Goal: Information Seeking & Learning: Check status

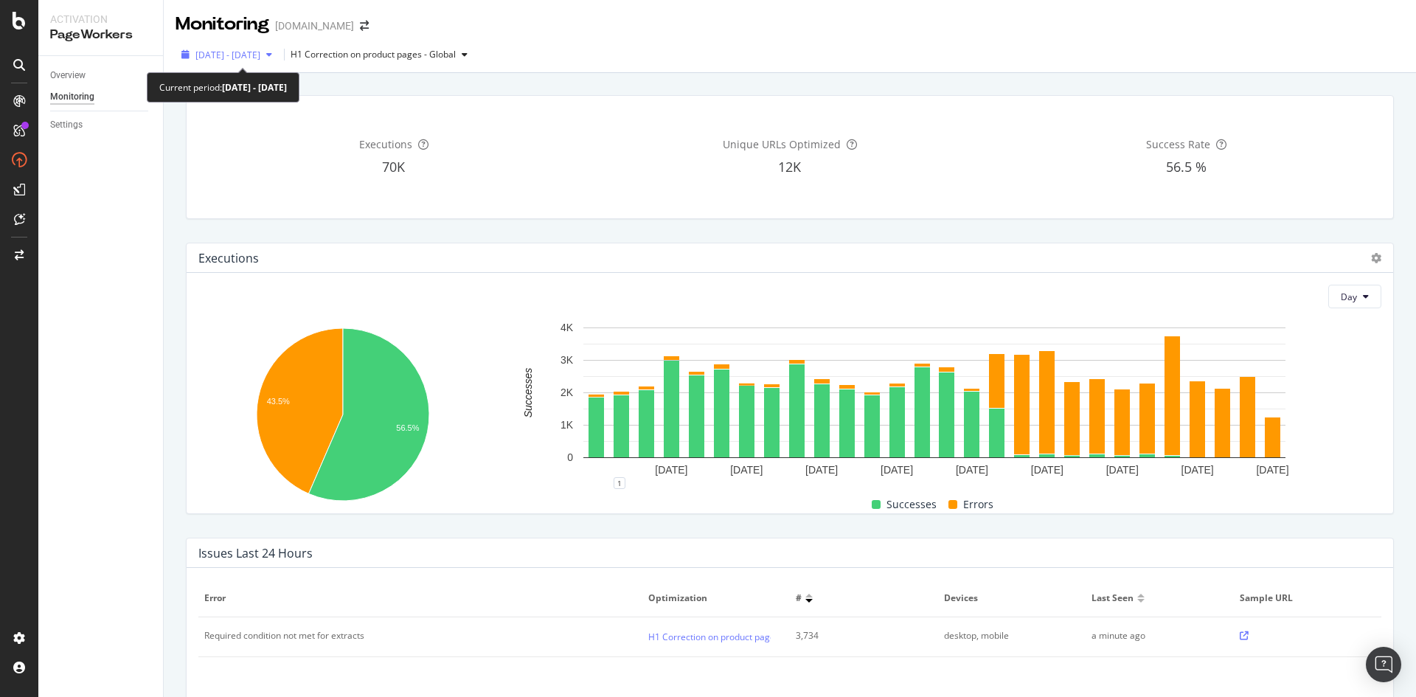
click at [260, 54] on span "2025 Sep. 9th - Oct. 6th" at bounding box center [227, 55] width 65 height 13
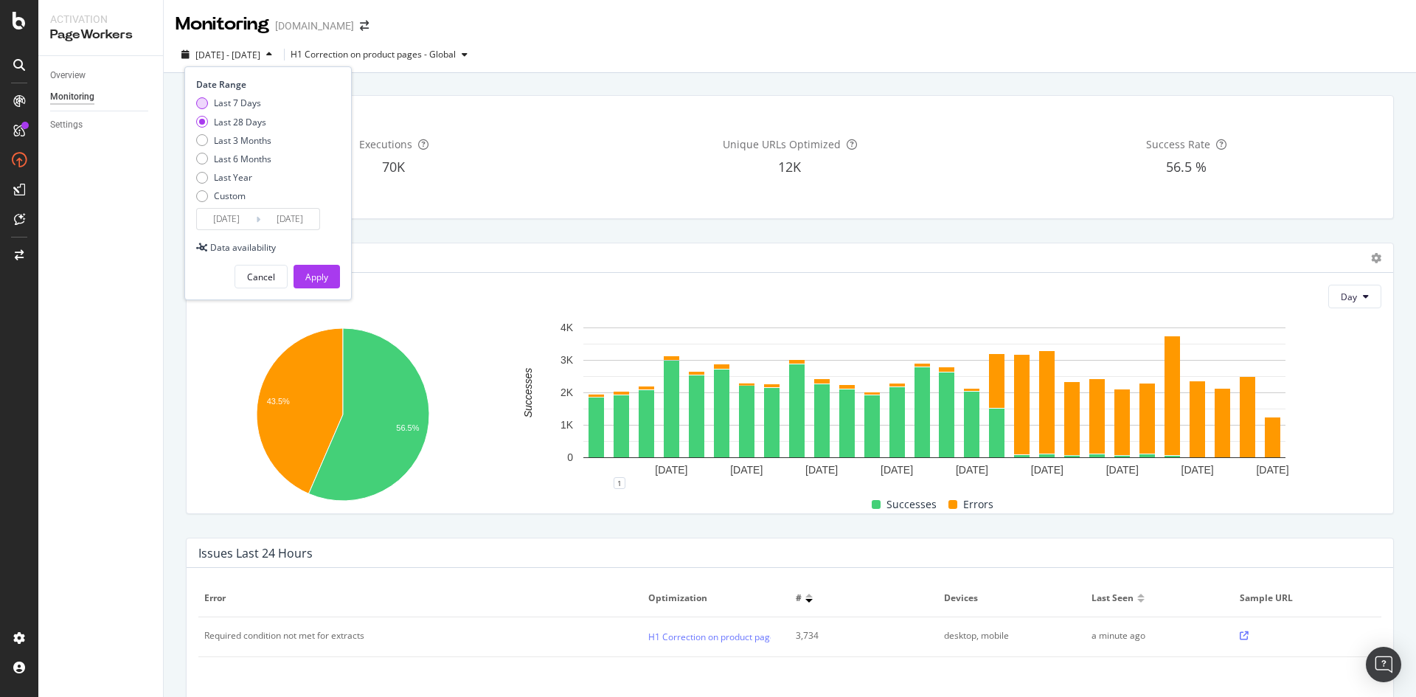
click at [250, 103] on div "Last 7 Days" at bounding box center [237, 103] width 47 height 13
type input "2025/09/30"
click at [333, 279] on button "Apply" at bounding box center [317, 277] width 46 height 24
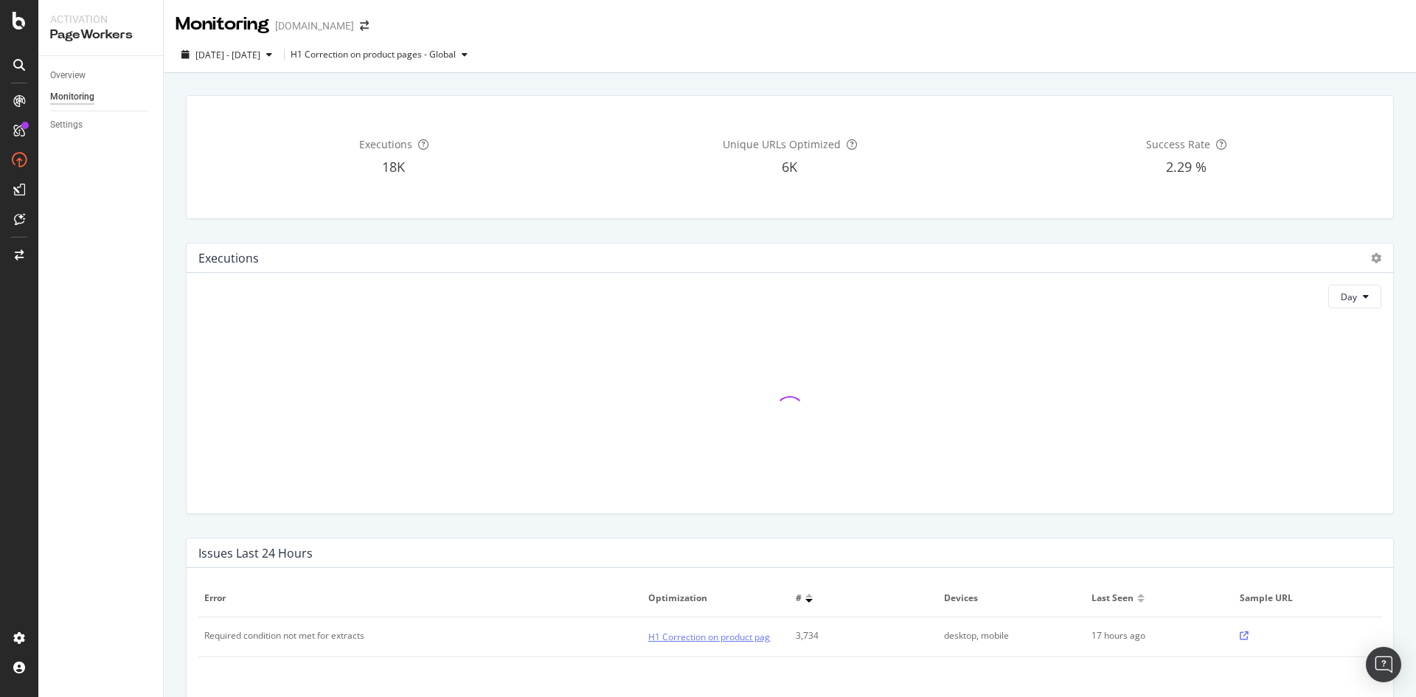
click at [726, 642] on link "H1 Correction on product pages - Global" at bounding box center [730, 636] width 165 height 15
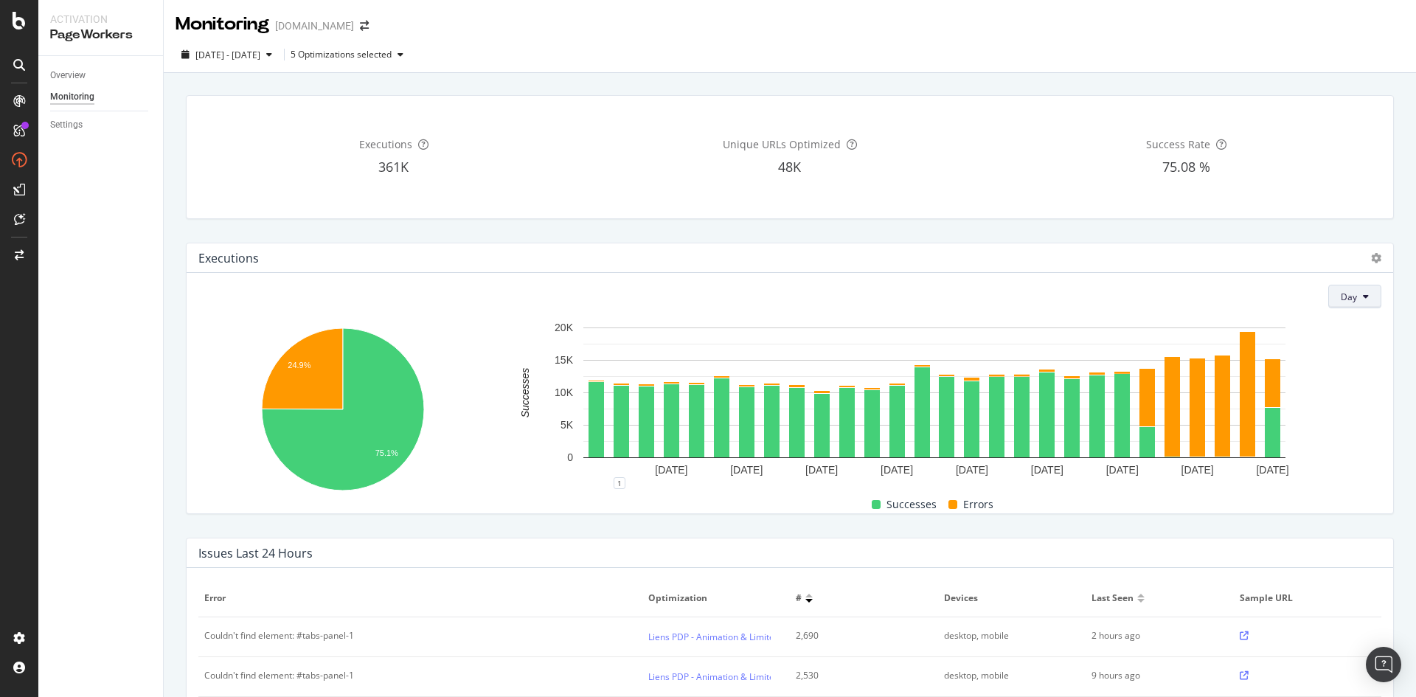
click at [1358, 291] on button "Day" at bounding box center [1354, 297] width 53 height 24
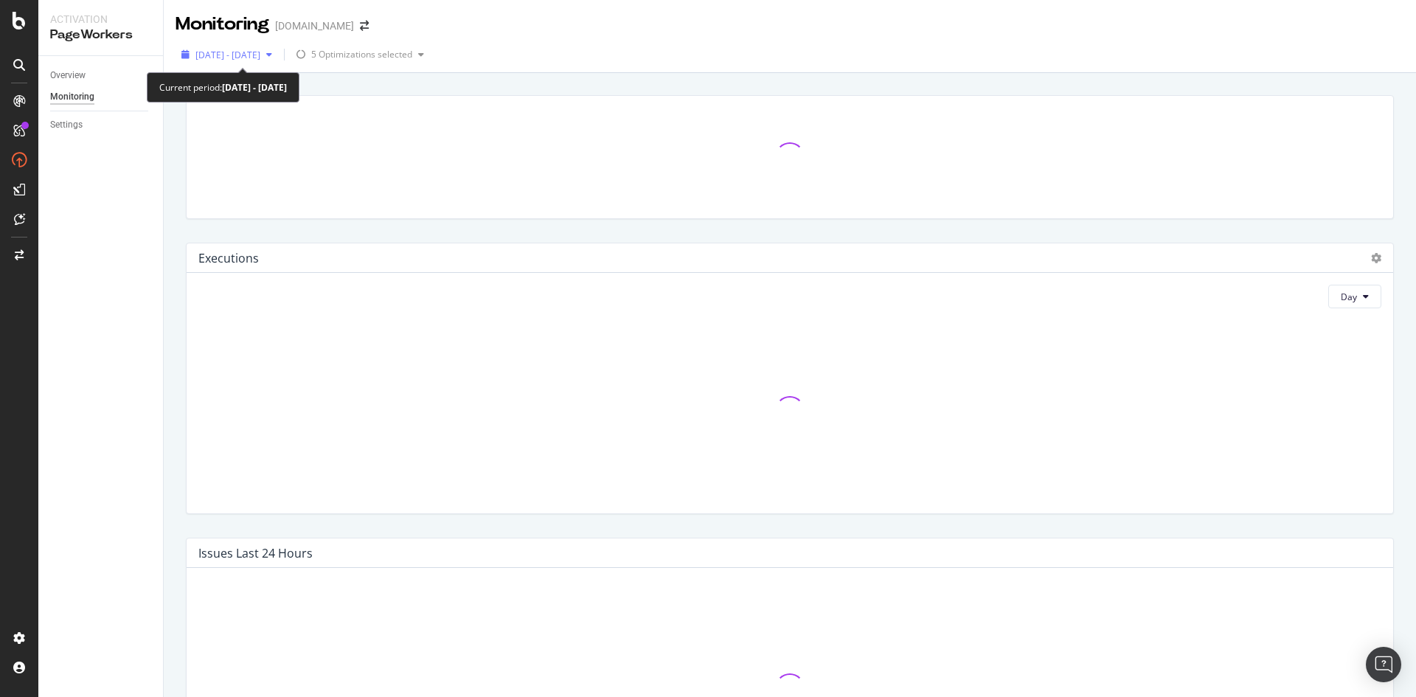
click at [260, 57] on span "[DATE] - [DATE]" at bounding box center [227, 55] width 65 height 13
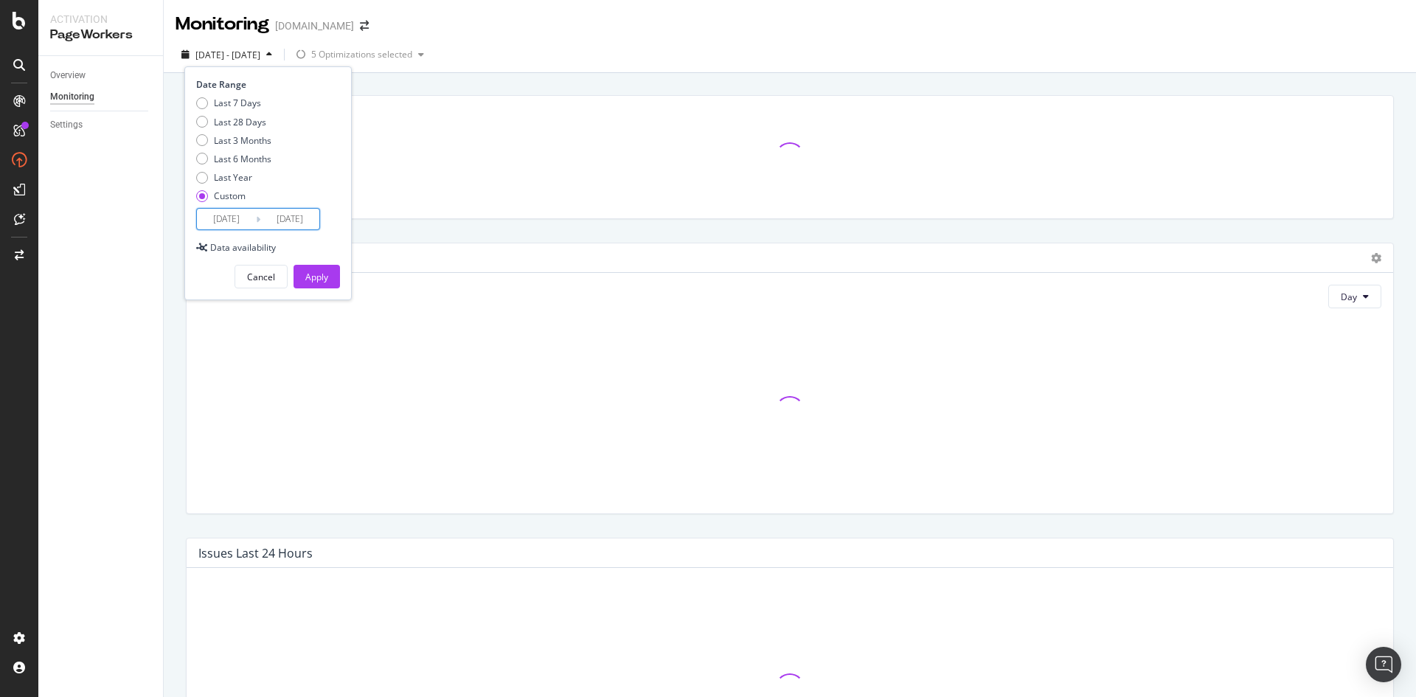
click at [305, 219] on input "[DATE]" at bounding box center [289, 219] width 59 height 21
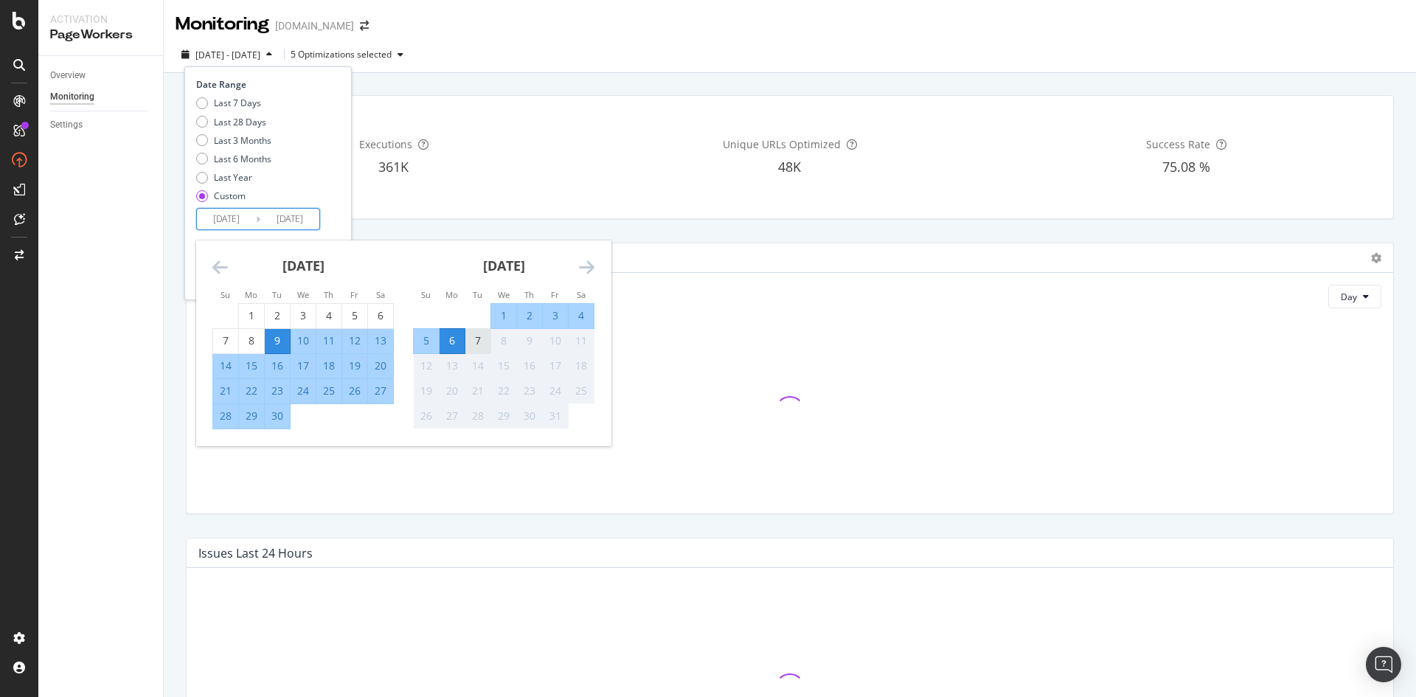
click at [479, 338] on div "7" at bounding box center [477, 340] width 25 height 15
type input "[DATE]"
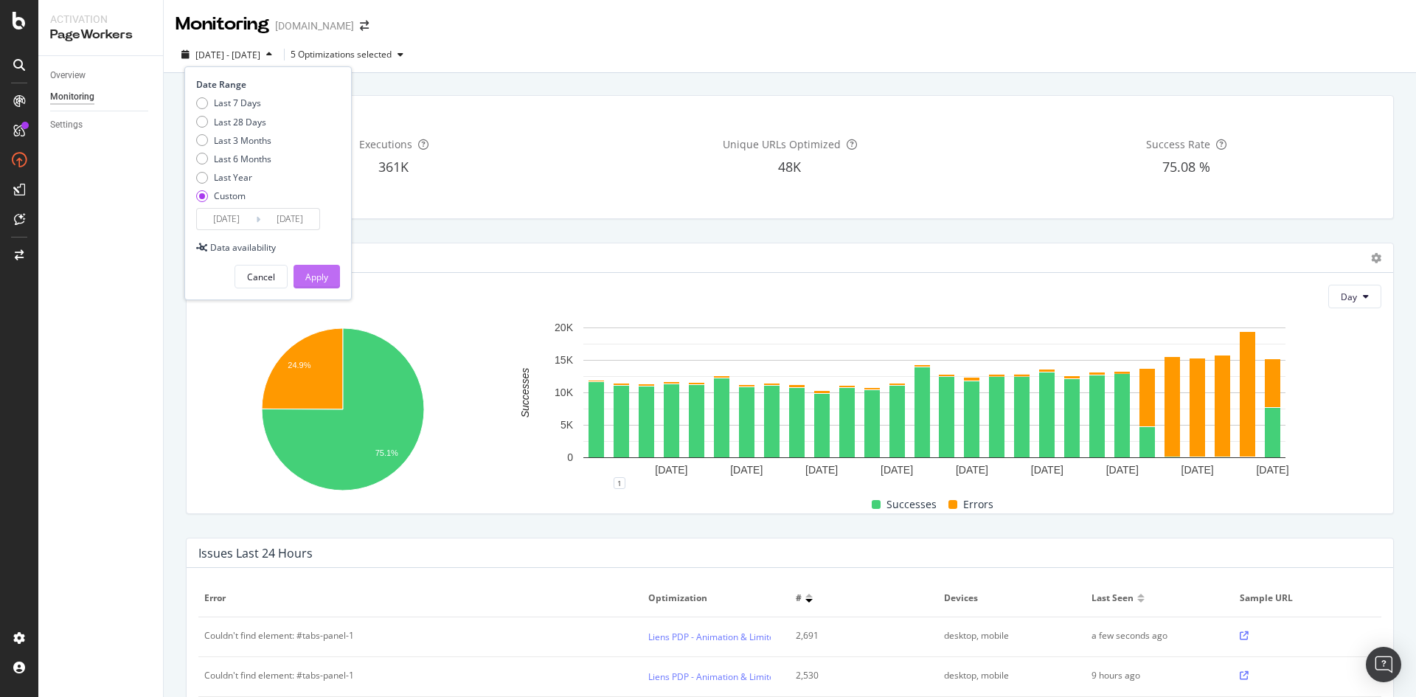
click at [319, 274] on div "Apply" at bounding box center [316, 277] width 23 height 13
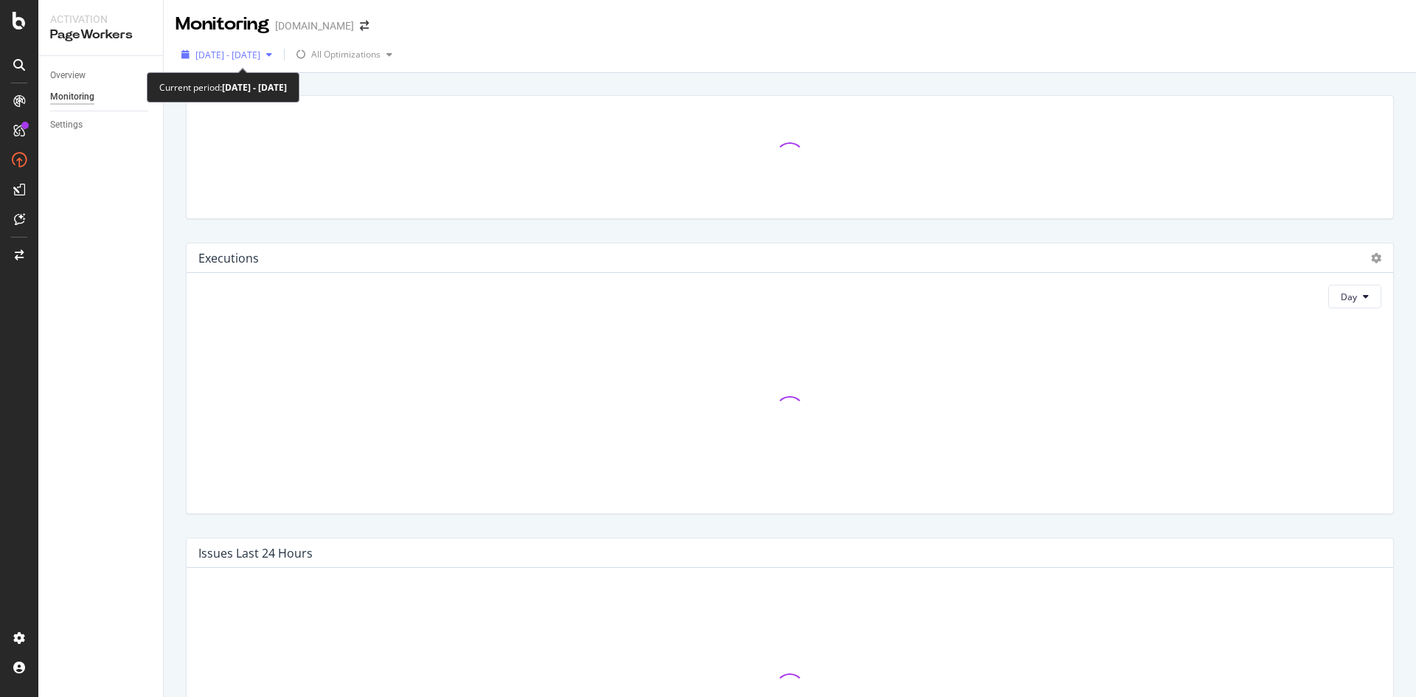
click at [278, 63] on div "[DATE] - [DATE]" at bounding box center [227, 55] width 103 height 22
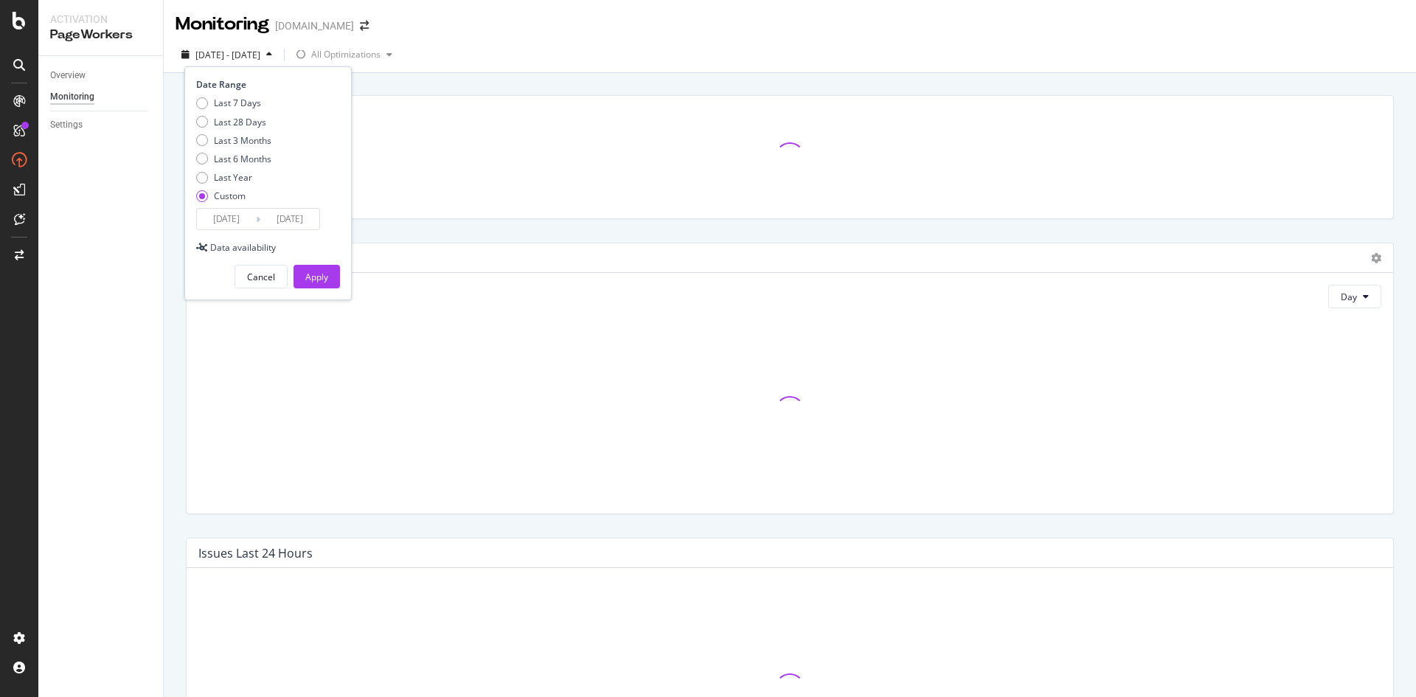
click at [299, 216] on input "[DATE]" at bounding box center [289, 219] width 59 height 21
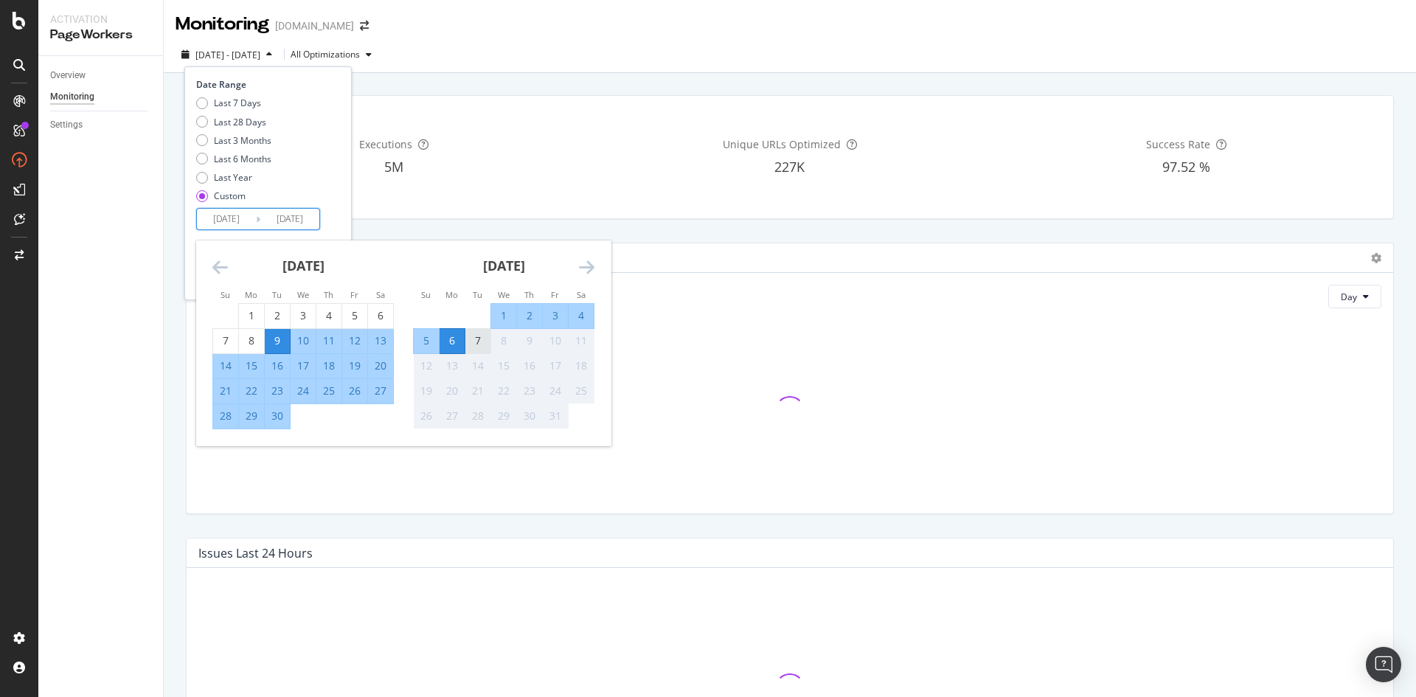
click at [481, 344] on div "7" at bounding box center [477, 340] width 25 height 15
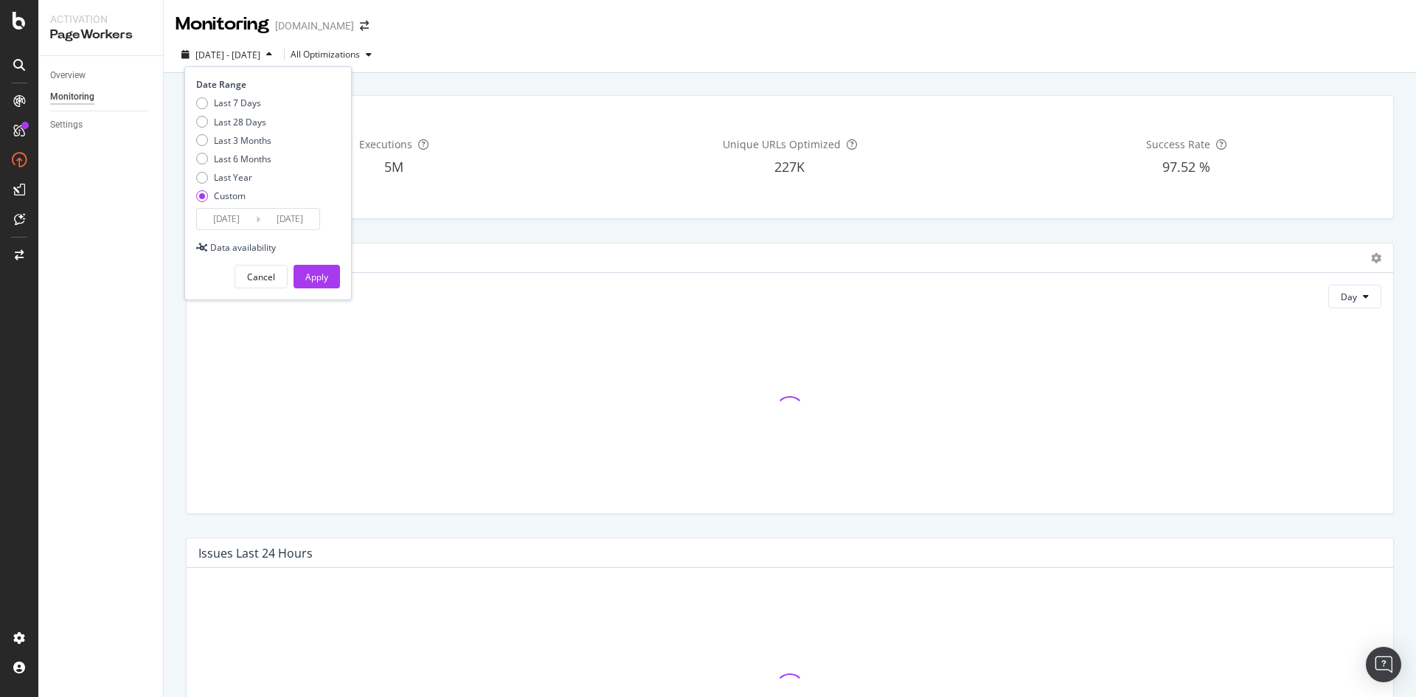
type input "[DATE]"
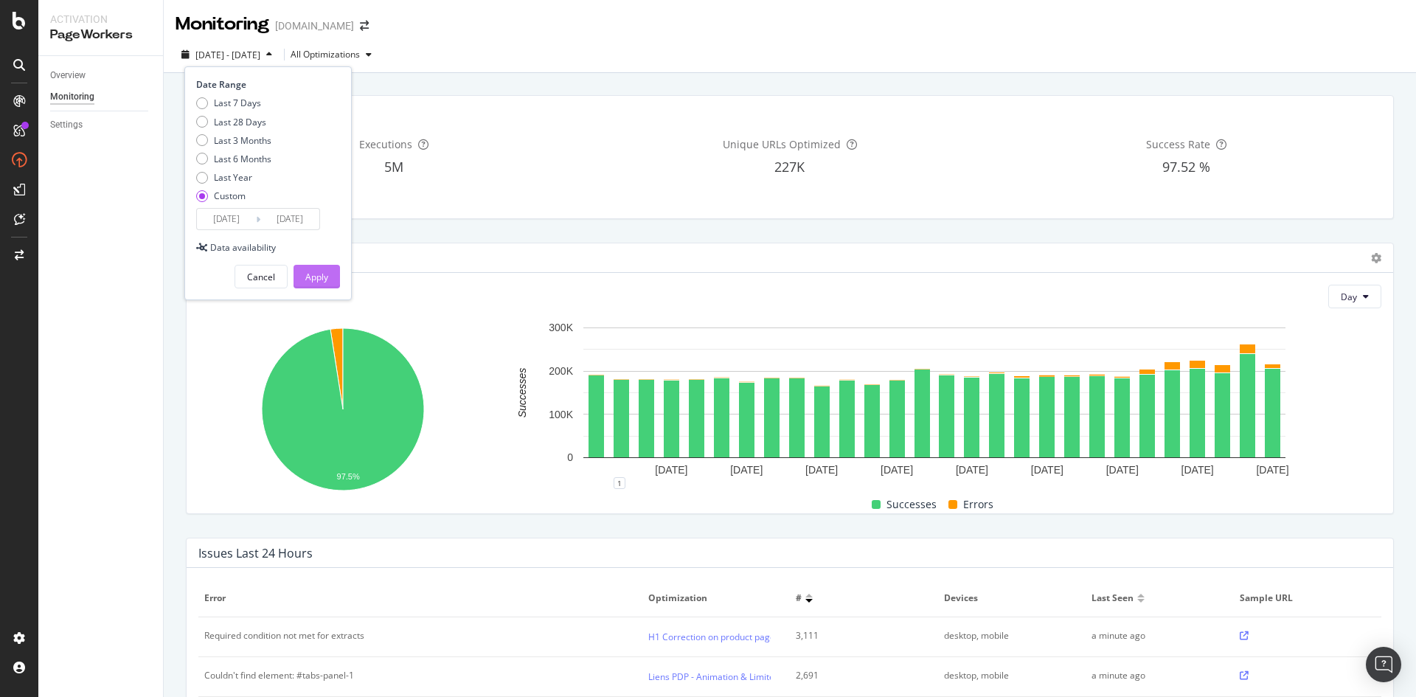
click at [330, 274] on button "Apply" at bounding box center [317, 277] width 46 height 24
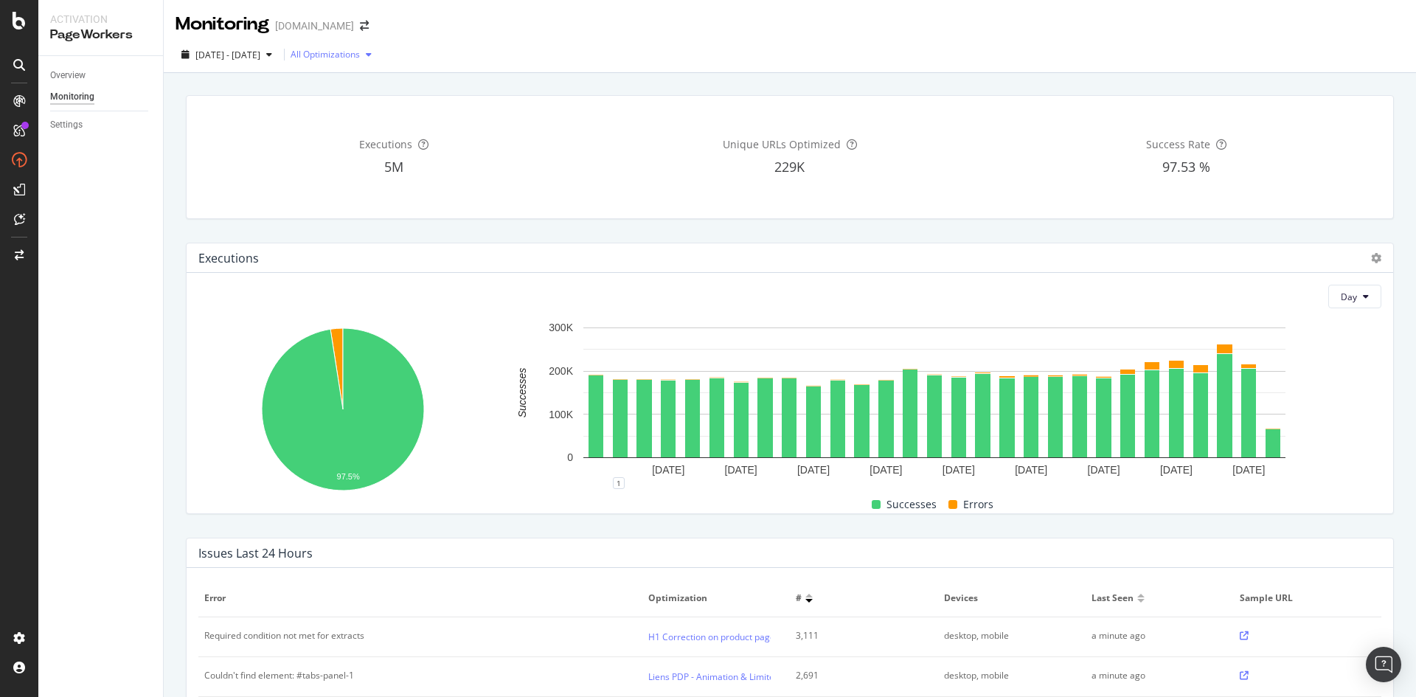
click at [338, 53] on div "All Optimizations" at bounding box center [325, 54] width 69 height 9
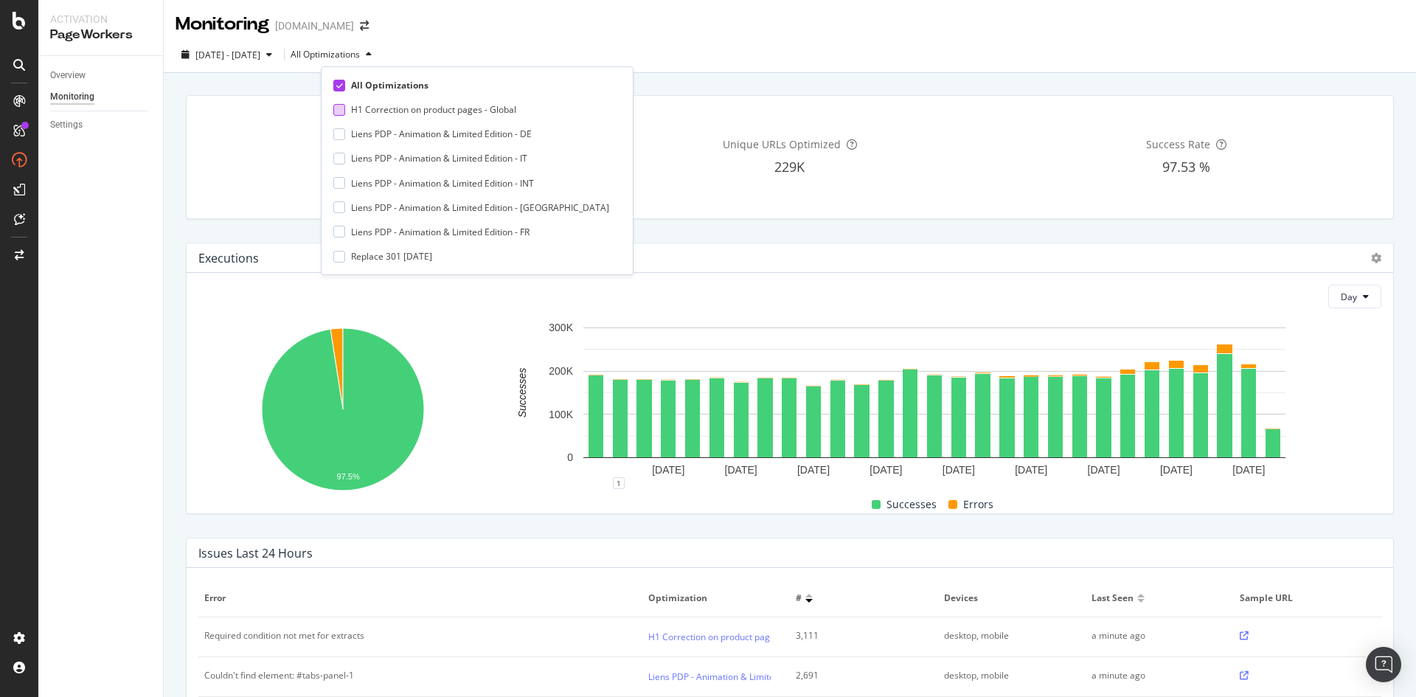
click at [419, 114] on div "H1 Correction on product pages - Global" at bounding box center [433, 109] width 165 height 13
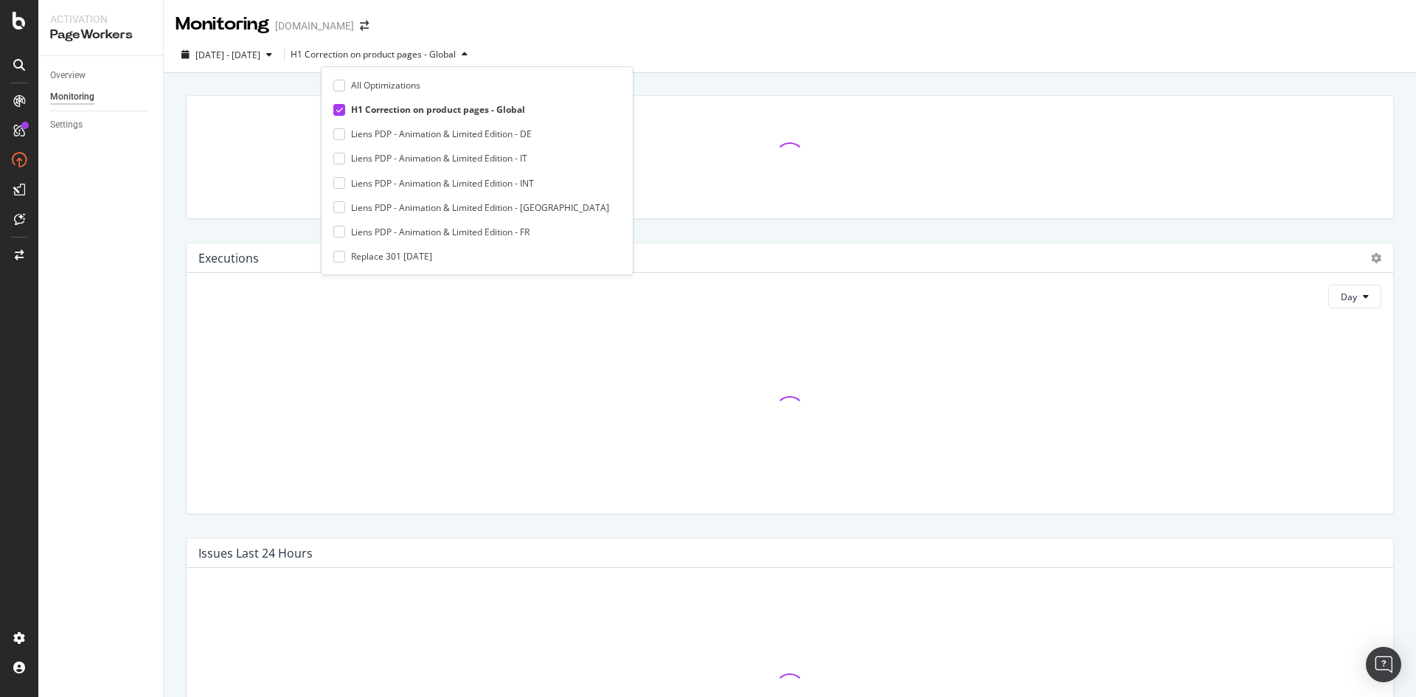
click at [937, 46] on div "2025 Sep. 9th - Oct. 7th H1 Correction on product pages - Global" at bounding box center [790, 57] width 1252 height 29
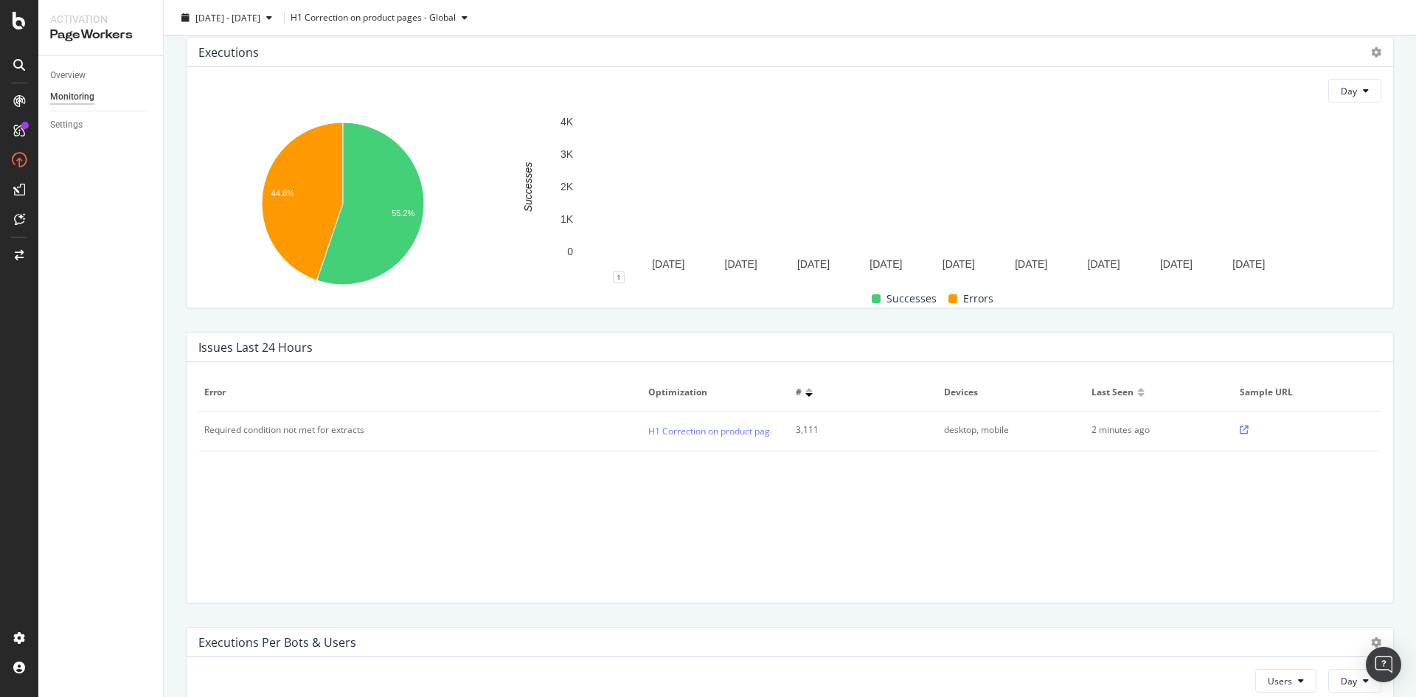
scroll to position [221, 0]
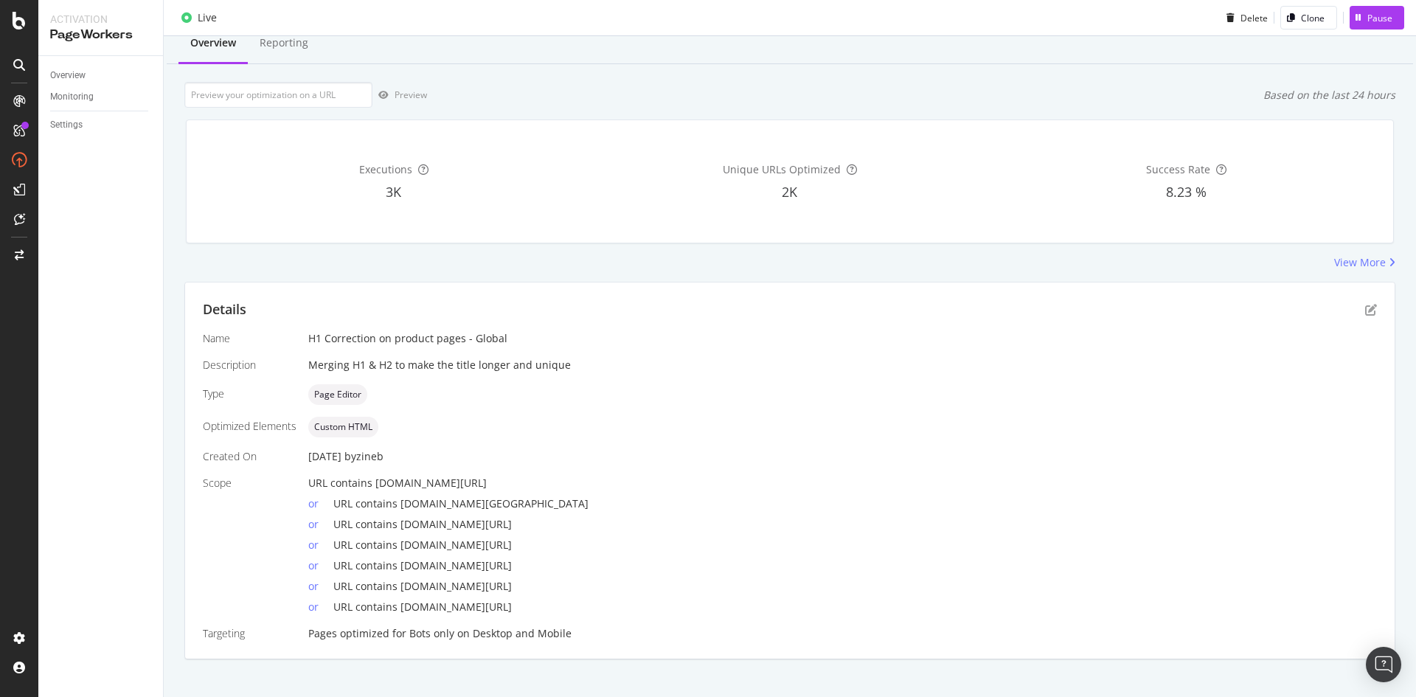
scroll to position [62, 0]
